Goal: Check status: Check status

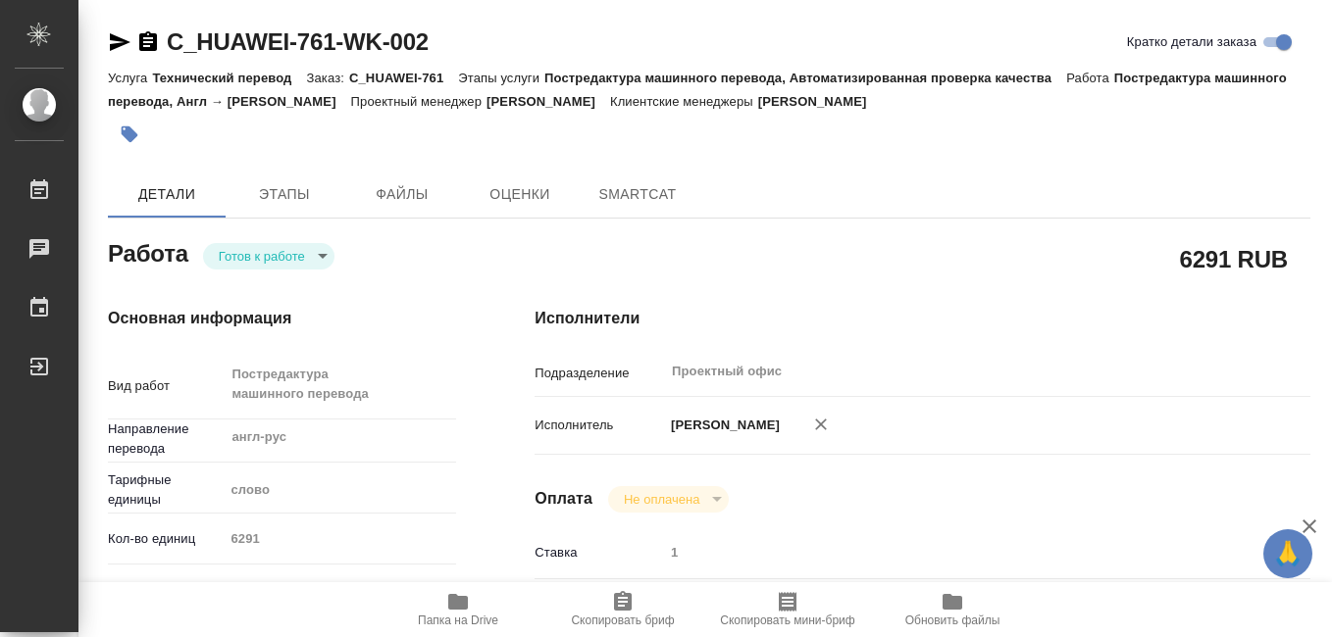
type textarea "x"
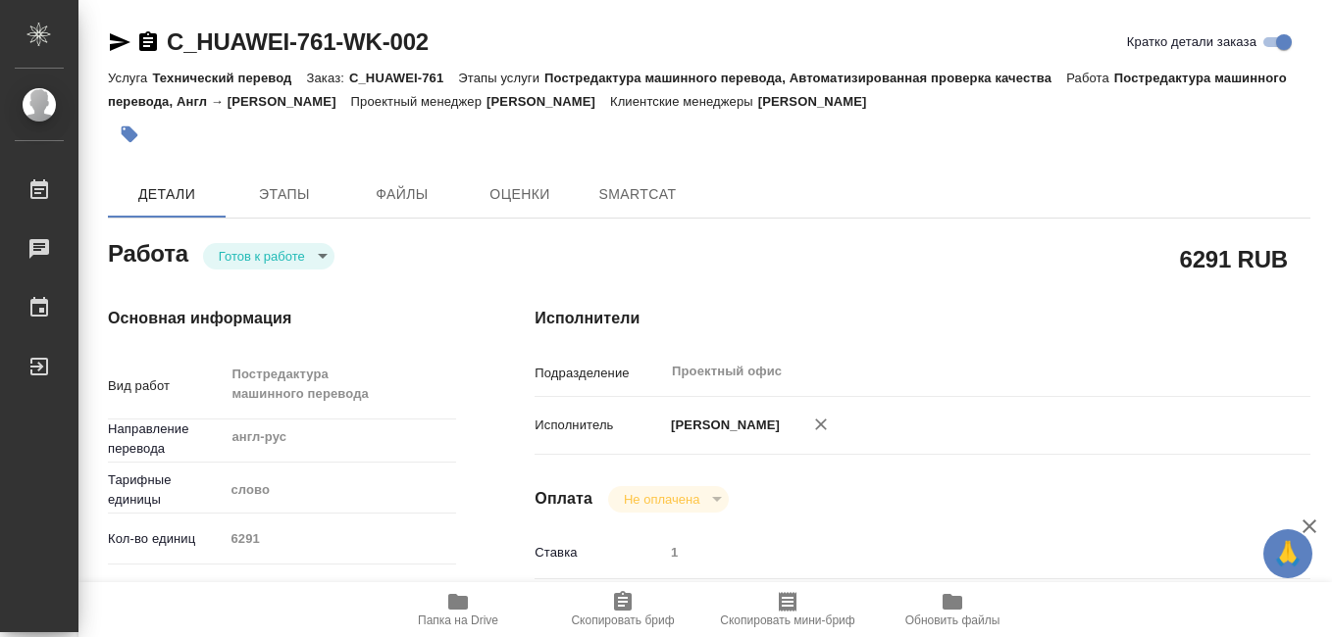
type textarea "x"
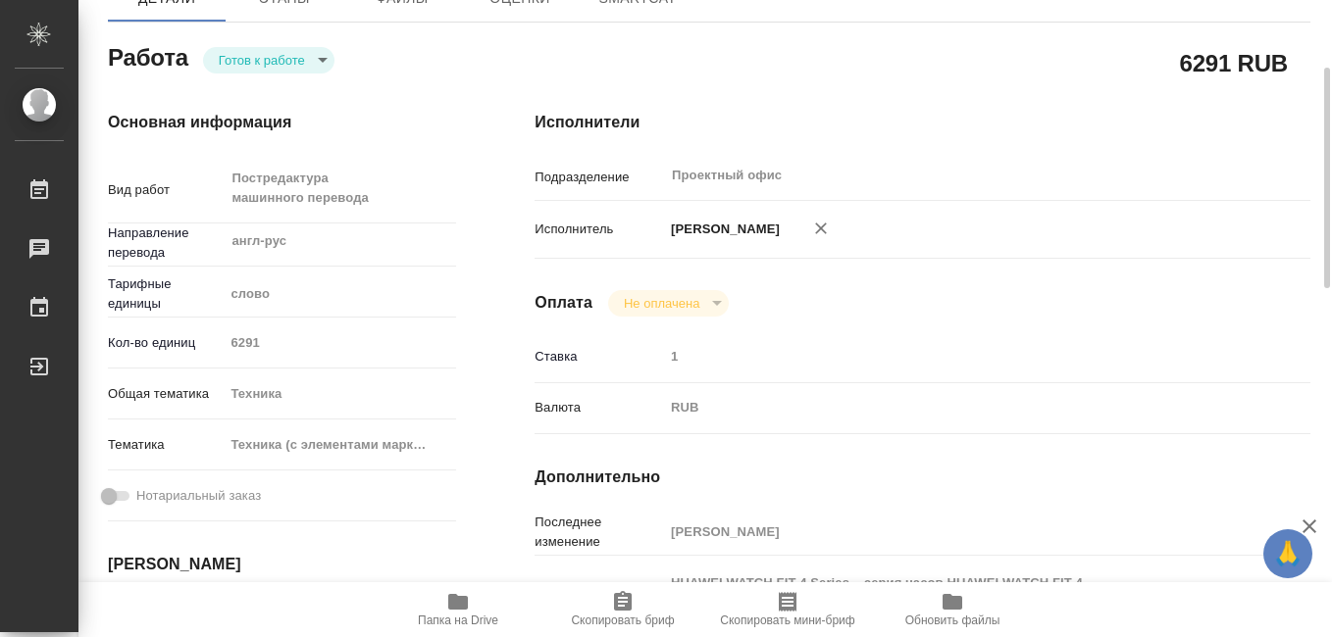
type textarea "x"
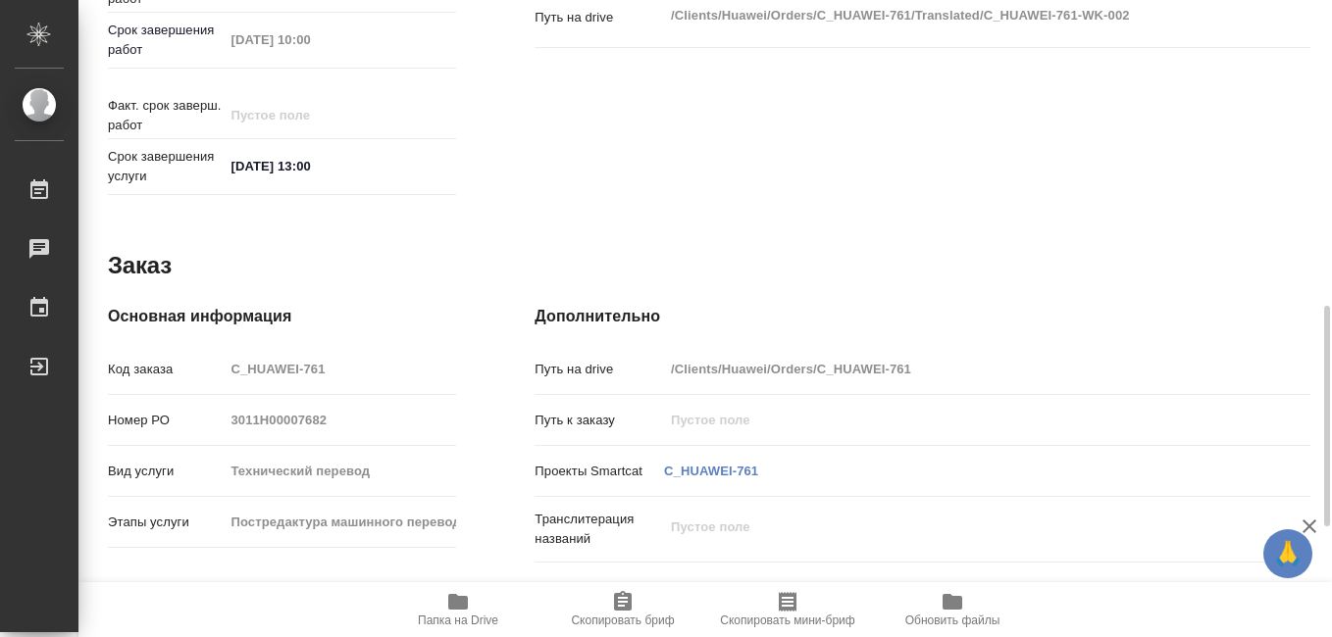
type textarea "x"
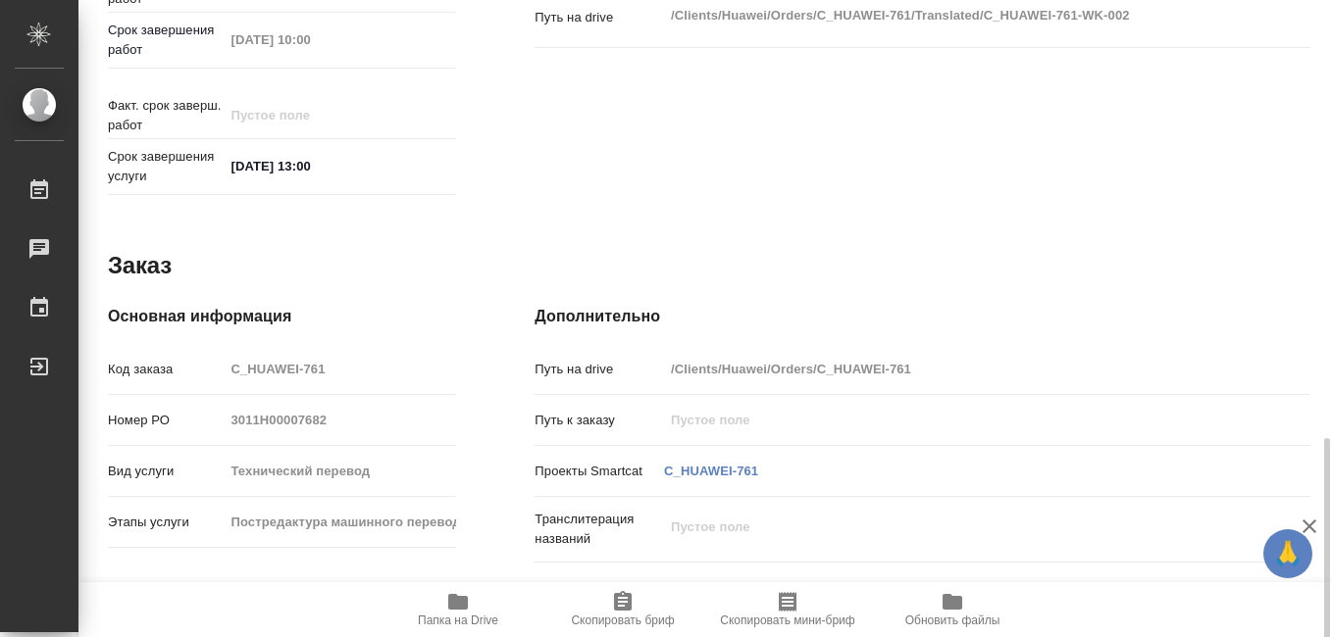
scroll to position [1079, 0]
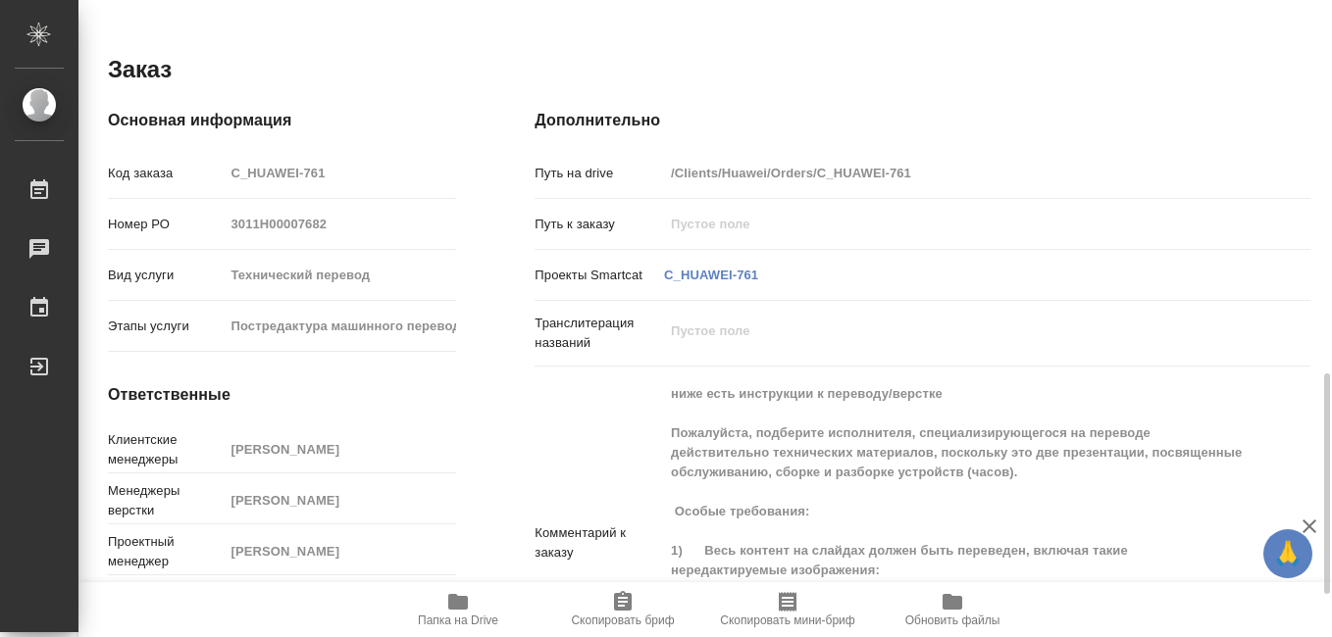
type textarea "x"
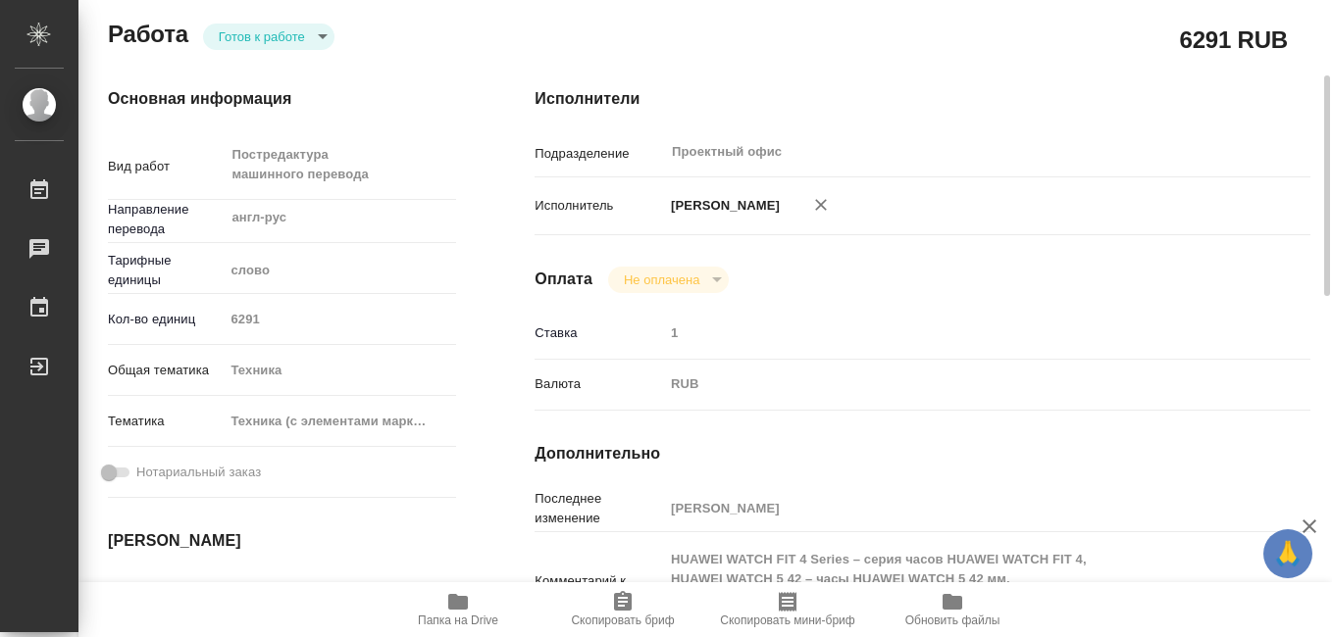
scroll to position [0, 0]
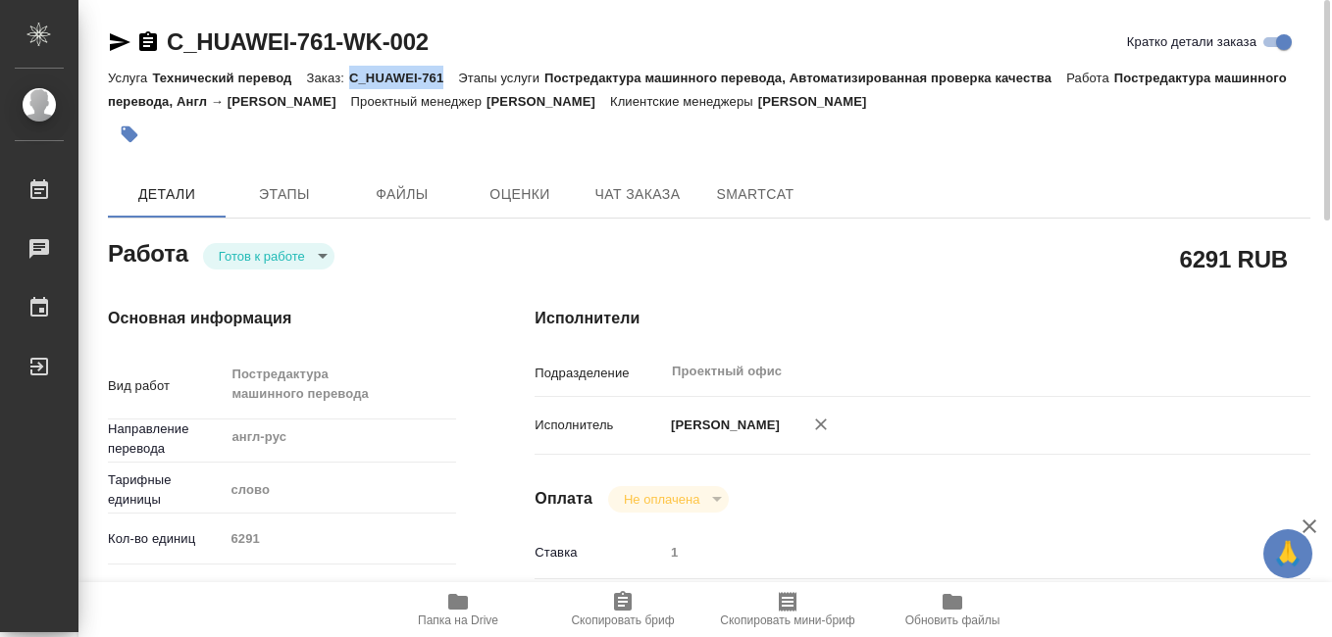
drag, startPoint x: 351, startPoint y: 76, endPoint x: 461, endPoint y: 78, distance: 109.8
click at [461, 78] on div "Услуга Технический перевод Заказ: C_HUAWEI-761 Этапы услуги Постредактура машин…" at bounding box center [709, 89] width 1202 height 47
drag, startPoint x: 461, startPoint y: 78, endPoint x: 422, endPoint y: 77, distance: 39.2
copy p "C_HUAWEI-761"
